Goal: Information Seeking & Learning: Compare options

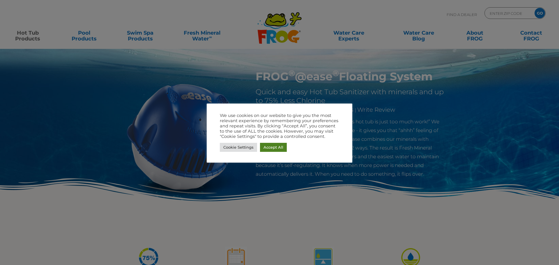
click at [271, 147] on link "Accept All" at bounding box center [273, 147] width 27 height 9
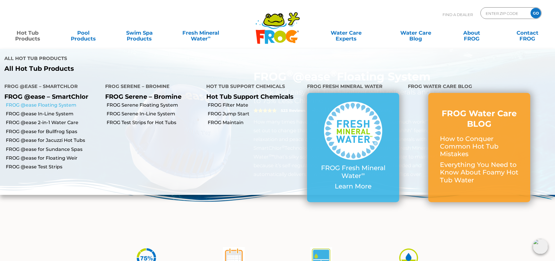
click at [35, 102] on link "FROG @ease Floating System" at bounding box center [53, 105] width 95 height 6
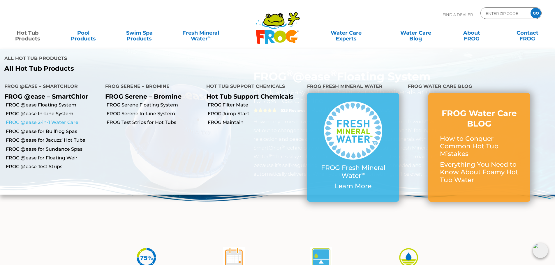
click at [33, 119] on link "FROG @ease 2-in-1 Water Care" at bounding box center [53, 122] width 95 height 6
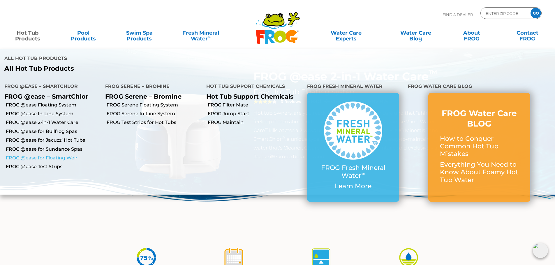
click at [32, 155] on link "FROG @ease for Floating Weir" at bounding box center [53, 158] width 95 height 6
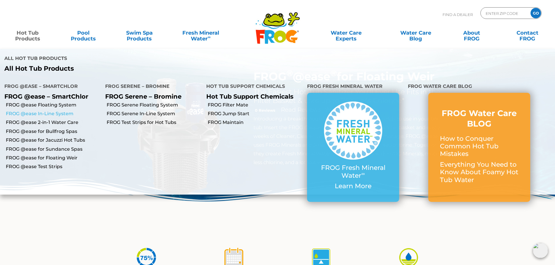
click at [34, 111] on link "FROG @ease In-Line System" at bounding box center [53, 114] width 95 height 6
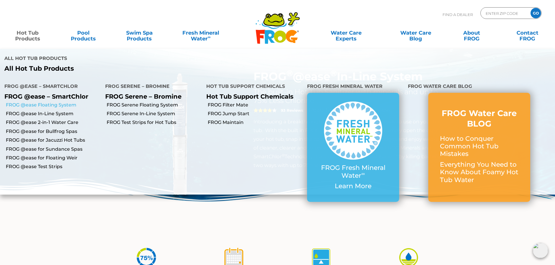
click at [32, 102] on link "FROG @ease Floating System" at bounding box center [53, 105] width 95 height 6
